Goal: Download file/media

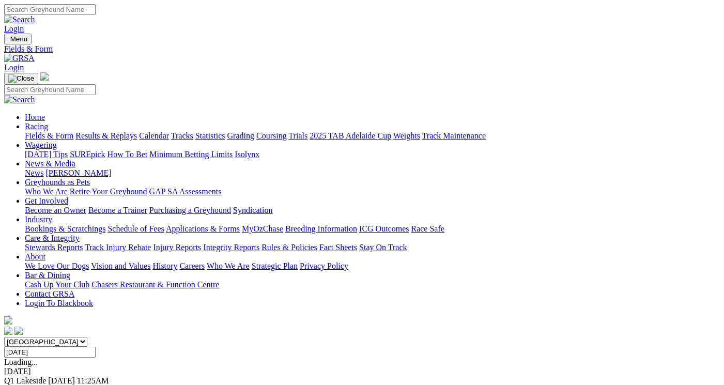
click at [96, 347] on input "Friday, 12 Sep 2025" at bounding box center [50, 352] width 92 height 11
type input "[DATE]"
click at [23, 385] on link "F" at bounding box center [20, 390] width 5 height 9
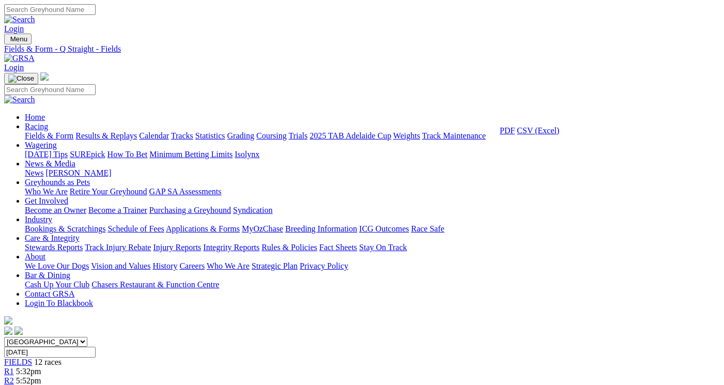
click at [544, 135] on link "CSV (Excel)" at bounding box center [538, 130] width 42 height 9
click at [87, 337] on select "[GEOGRAPHIC_DATA] [GEOGRAPHIC_DATA] [GEOGRAPHIC_DATA] [GEOGRAPHIC_DATA] [GEOGRA…" at bounding box center [45, 342] width 83 height 10
select select "SA"
click at [39, 337] on select "[GEOGRAPHIC_DATA] [GEOGRAPHIC_DATA] [GEOGRAPHIC_DATA] [GEOGRAPHIC_DATA] [GEOGRA…" at bounding box center [45, 342] width 83 height 10
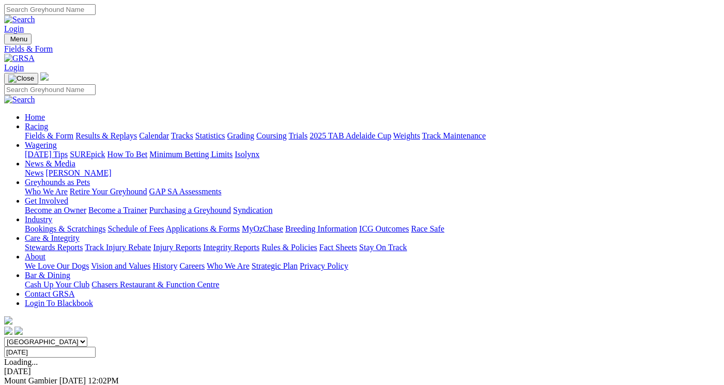
click at [23, 385] on link "F" at bounding box center [20, 390] width 5 height 9
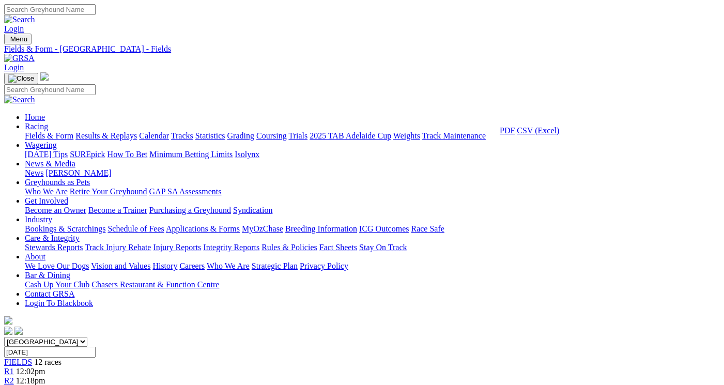
click at [551, 135] on link "CSV (Excel)" at bounding box center [538, 130] width 42 height 9
